Goal: Transaction & Acquisition: Purchase product/service

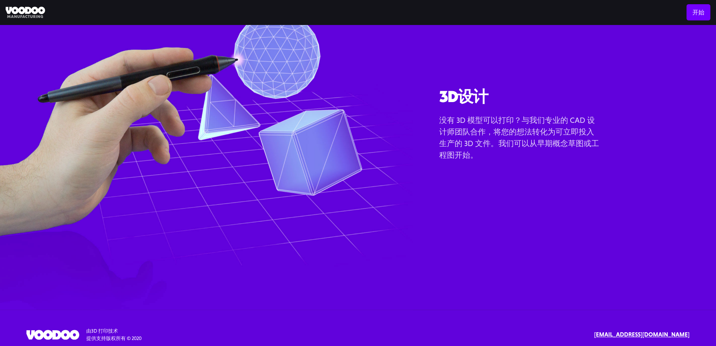
scroll to position [926, 0]
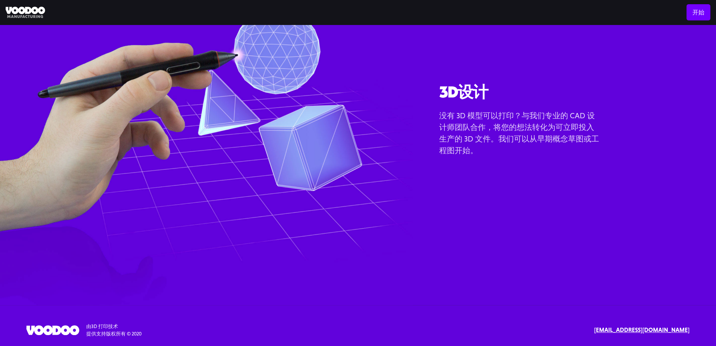
click at [485, 151] on p "没有 3D 模型可以打印？与我们专业的 CAD 设计师团队合作，将您的想法转化为可立即投入生产的 3D 文件。我们可以从早期概念草图或工程图开始。" at bounding box center [520, 133] width 162 height 47
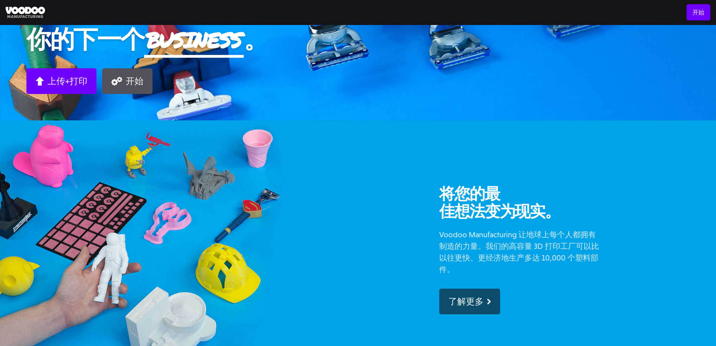
scroll to position [0, 0]
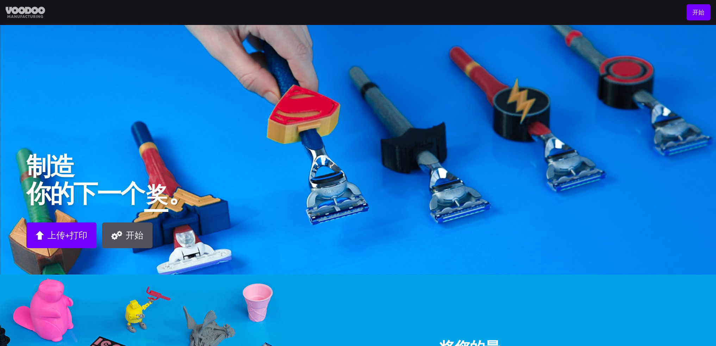
click at [30, 11] on img at bounding box center [25, 13] width 39 height 12
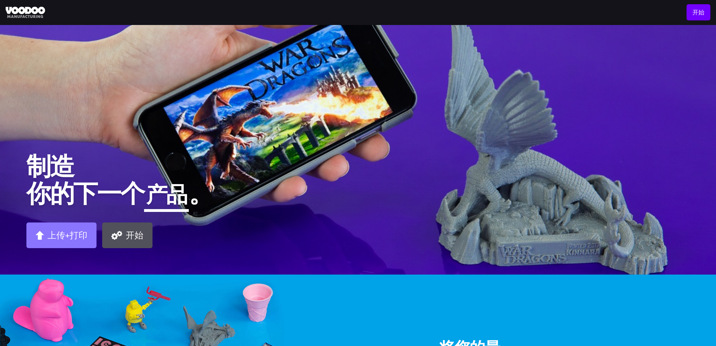
click at [78, 226] on link "上传+打印" at bounding box center [61, 236] width 70 height 26
